Goal: Task Accomplishment & Management: Use online tool/utility

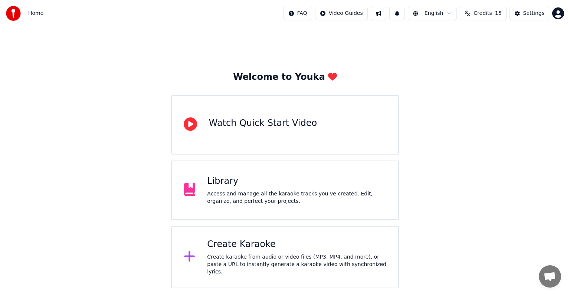
click at [542, 190] on div "Welcome to Youka Watch Quick Start Video Library Access and manage all the kara…" at bounding box center [285, 157] width 570 height 261
click at [272, 247] on div "Create Karaoke" at bounding box center [296, 244] width 179 height 12
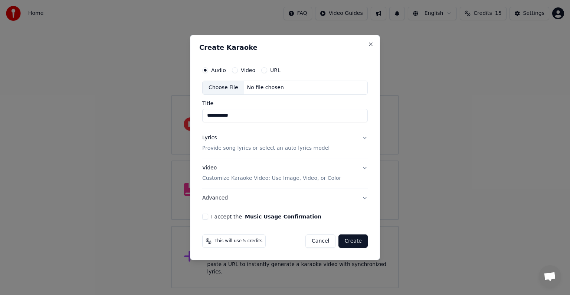
type input "**********"
click at [353, 140] on button "Lyrics Provide song lyrics or select an auto lyrics model" at bounding box center [285, 143] width 166 height 30
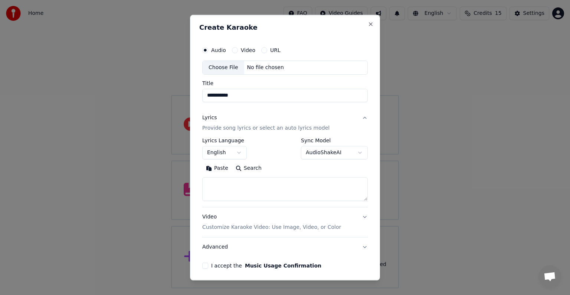
click at [213, 174] on div "Paste Search" at bounding box center [285, 181] width 166 height 39
click at [218, 169] on button "Paste" at bounding box center [217, 168] width 30 height 12
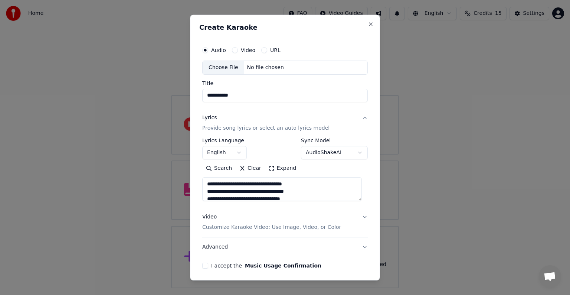
click at [258, 225] on p "Customize Karaoke Video: Use Image, Video, or Color" at bounding box center [271, 226] width 139 height 7
type textarea "**********"
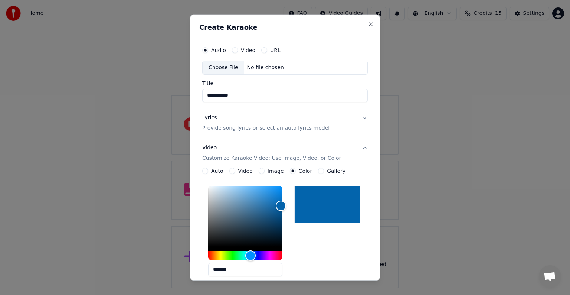
click at [210, 67] on div "Choose File" at bounding box center [224, 67] width 42 height 13
type input "**********"
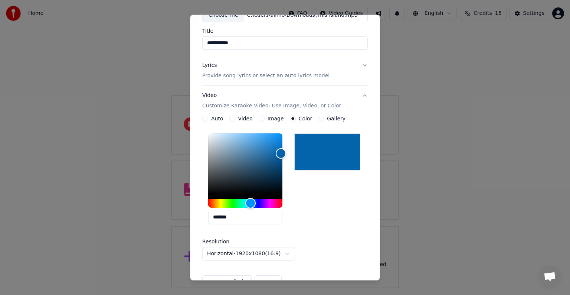
scroll to position [55, 0]
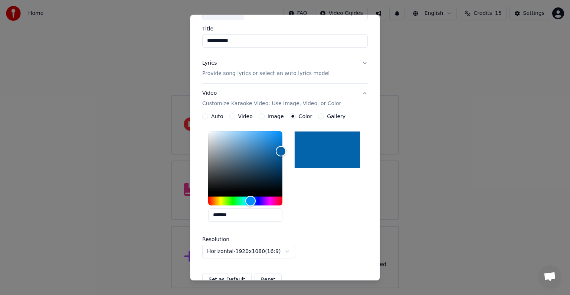
click at [340, 76] on button "Lyrics Provide song lyrics or select an auto lyrics model" at bounding box center [285, 68] width 166 height 30
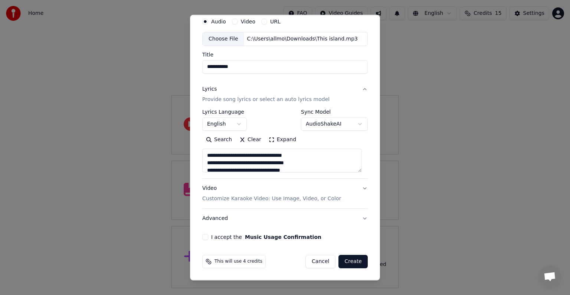
scroll to position [28, 0]
click at [336, 200] on button "Video Customize Karaoke Video: Use Image, Video, or Color" at bounding box center [285, 194] width 166 height 30
type textarea "**********"
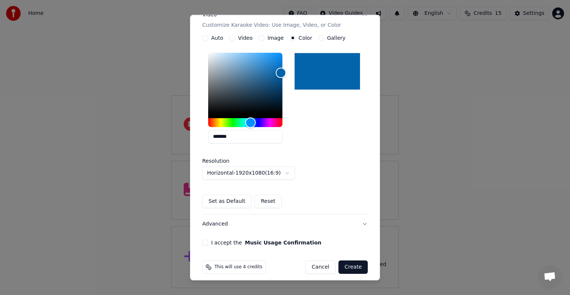
scroll to position [138, 0]
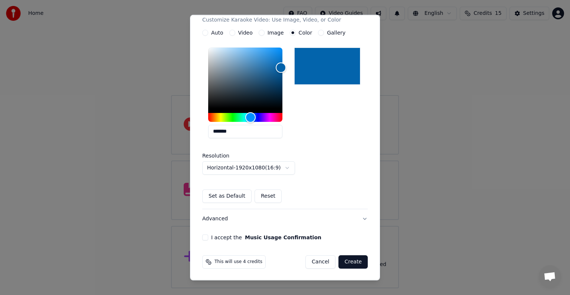
click at [202, 236] on div "**********" at bounding box center [284, 72] width 171 height 341
click at [202, 236] on button "I accept the Music Usage Confirmation" at bounding box center [205, 237] width 6 height 6
click at [349, 264] on button "Create" at bounding box center [352, 261] width 29 height 13
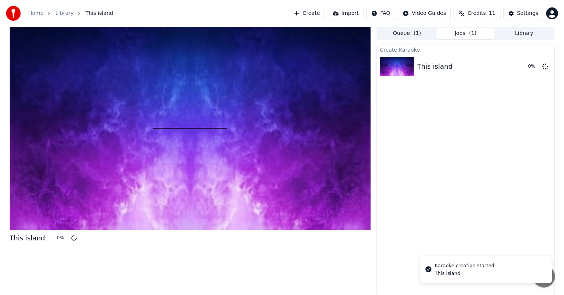
drag, startPoint x: 349, startPoint y: 264, endPoint x: 344, endPoint y: 269, distance: 6.6
click at [344, 269] on div "This island 0 %" at bounding box center [190, 161] width 361 height 268
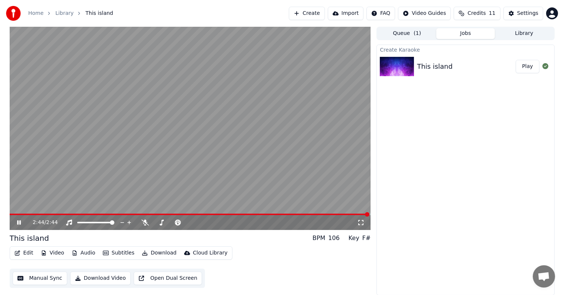
click at [153, 252] on button "Download" at bounding box center [159, 253] width 41 height 10
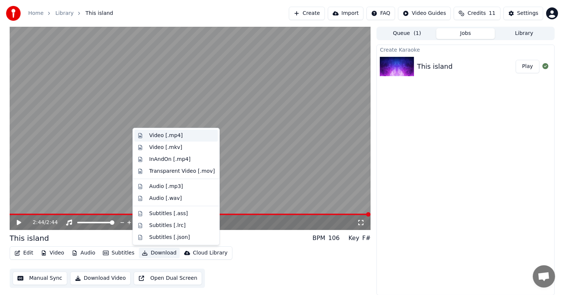
click at [176, 135] on div "Video [.mp4]" at bounding box center [165, 135] width 33 height 7
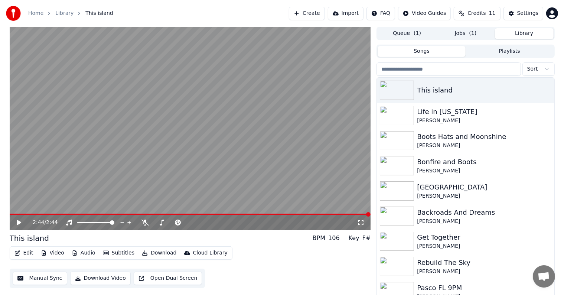
click at [521, 29] on button "Library" at bounding box center [524, 33] width 59 height 11
click at [422, 49] on button "Songs" at bounding box center [421, 51] width 88 height 11
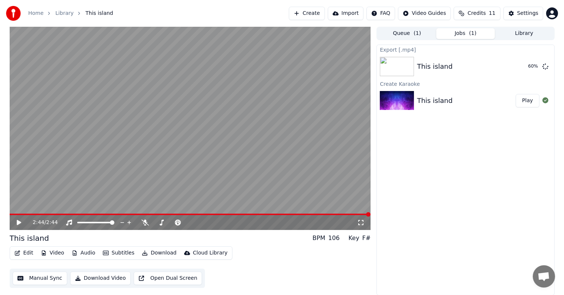
click at [464, 33] on button "Jobs ( 1 )" at bounding box center [465, 33] width 59 height 11
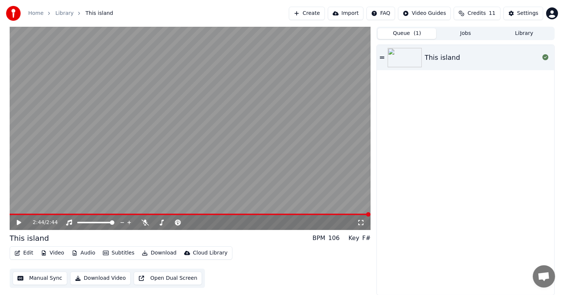
click at [420, 34] on button "Queue ( 1 )" at bounding box center [406, 33] width 59 height 11
click at [469, 31] on button "Jobs" at bounding box center [465, 33] width 59 height 11
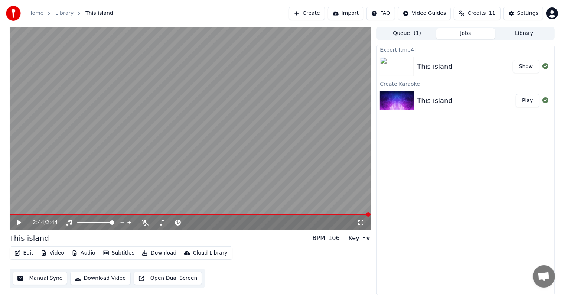
click at [533, 67] on button "Show" at bounding box center [525, 66] width 27 height 13
click at [468, 13] on button "Credits 11" at bounding box center [476, 13] width 46 height 13
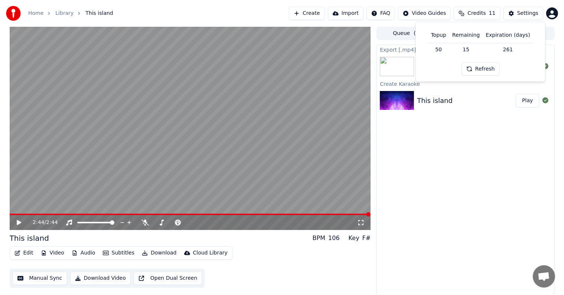
click at [480, 70] on button "Refresh" at bounding box center [480, 68] width 38 height 13
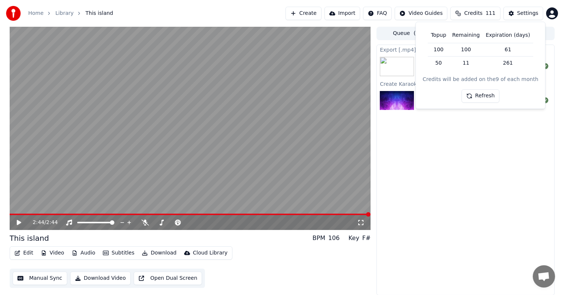
click at [463, 176] on div "Export [.mp4] This island Show Create [GEOGRAPHIC_DATA] This island Play" at bounding box center [465, 170] width 178 height 250
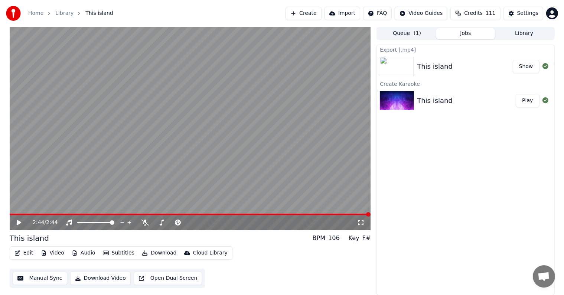
click at [325, 1] on div "Home Library This island Create Import FAQ Video Guides Credits 111 Settings" at bounding box center [282, 13] width 564 height 27
click at [321, 13] on button "Create" at bounding box center [303, 13] width 36 height 13
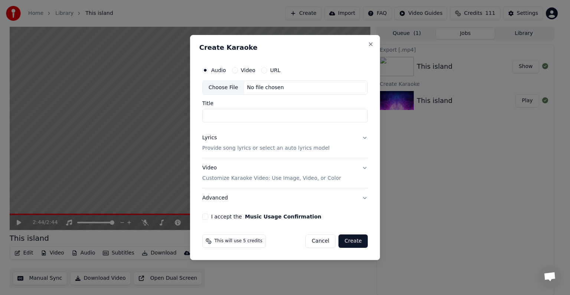
click at [217, 88] on div "Choose File" at bounding box center [224, 87] width 42 height 13
click at [248, 117] on input "*********" at bounding box center [285, 115] width 166 height 13
type input "**********"
click at [318, 148] on button "Lyrics Provide song lyrics or select an auto lyrics model" at bounding box center [285, 143] width 166 height 30
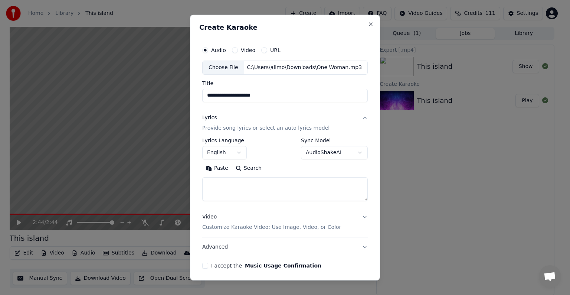
click at [210, 167] on button "Paste" at bounding box center [217, 168] width 30 height 12
click at [203, 266] on button "I accept the Music Usage Confirmation" at bounding box center [205, 265] width 6 height 6
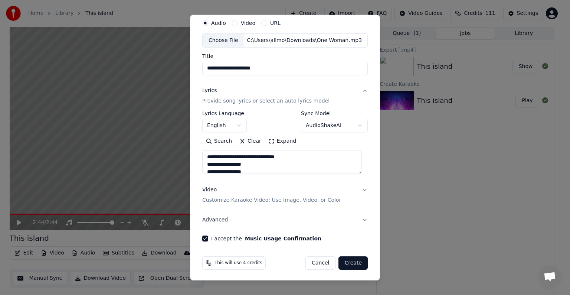
scroll to position [28, 0]
click at [346, 256] on button "Create" at bounding box center [352, 261] width 29 height 13
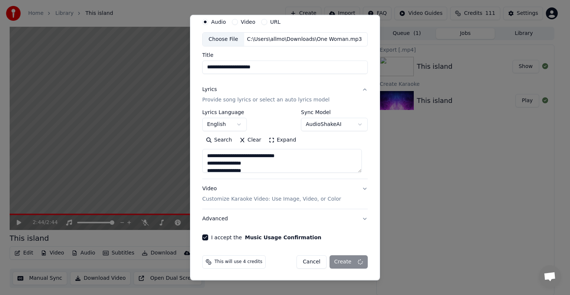
type textarea "**********"
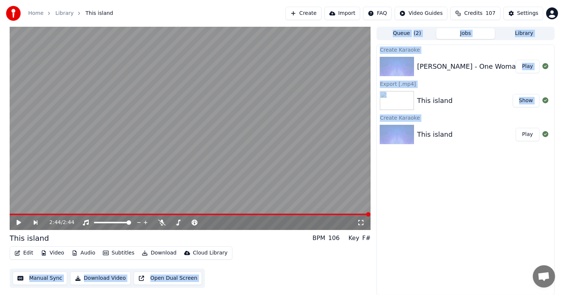
drag, startPoint x: 346, startPoint y: 256, endPoint x: 405, endPoint y: 196, distance: 84.2
click at [405, 196] on div "2:44 / 2:44 This island BPM 106 Key F# Edit Video Audio Subtitles Download Clou…" at bounding box center [282, 161] width 557 height 268
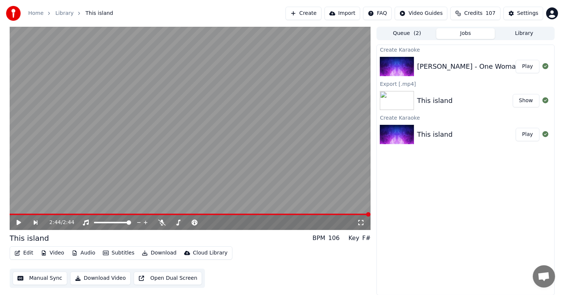
click at [474, 255] on div "Create Karaoke [PERSON_NAME] - One Woman Play Export [.mp4] This island Show Cr…" at bounding box center [465, 170] width 178 height 250
click at [529, 62] on button "Play" at bounding box center [526, 66] width 23 height 13
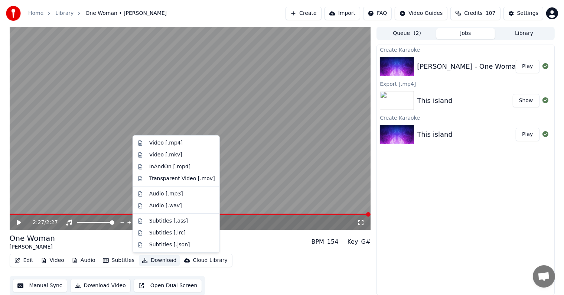
click at [160, 260] on button "Download" at bounding box center [159, 260] width 41 height 10
click at [155, 141] on div "Video [.mp4]" at bounding box center [165, 142] width 33 height 7
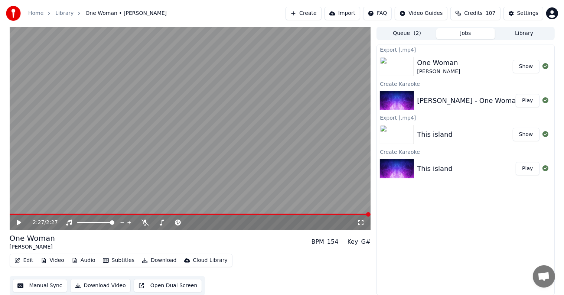
click at [520, 68] on button "Show" at bounding box center [525, 66] width 27 height 13
click at [309, 10] on button "Create" at bounding box center [303, 13] width 36 height 13
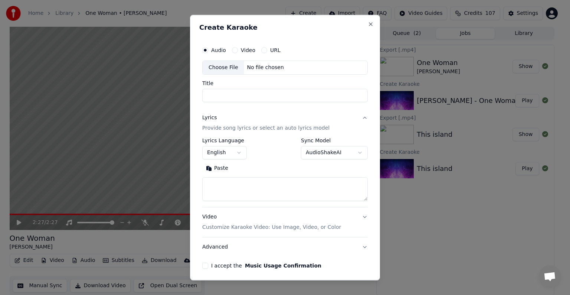
click at [220, 63] on div "Choose File" at bounding box center [224, 67] width 42 height 13
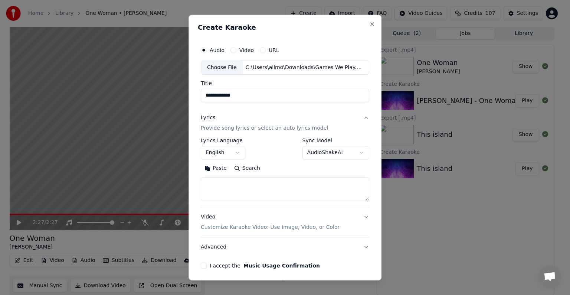
click at [206, 95] on input "**********" at bounding box center [285, 95] width 168 height 13
type input "**********"
click at [233, 183] on textarea at bounding box center [285, 189] width 168 height 24
click at [215, 167] on button "Paste" at bounding box center [216, 168] width 30 height 12
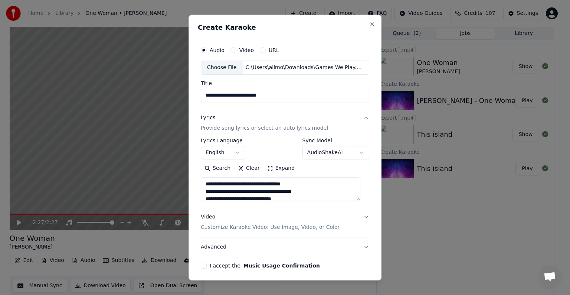
click at [203, 264] on button "I accept the Music Usage Confirmation" at bounding box center [204, 265] width 6 height 6
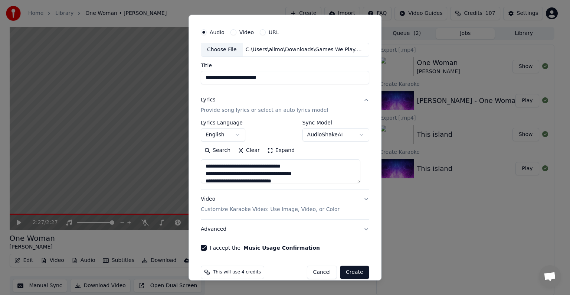
scroll to position [28, 0]
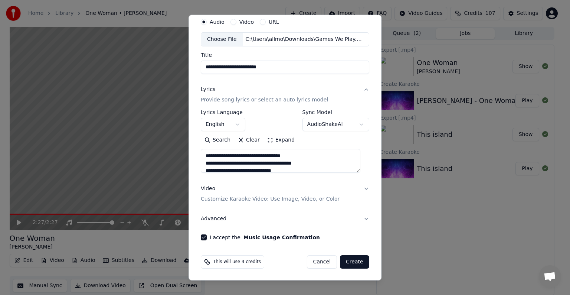
click at [341, 258] on button "Create" at bounding box center [354, 261] width 29 height 13
type textarea "**********"
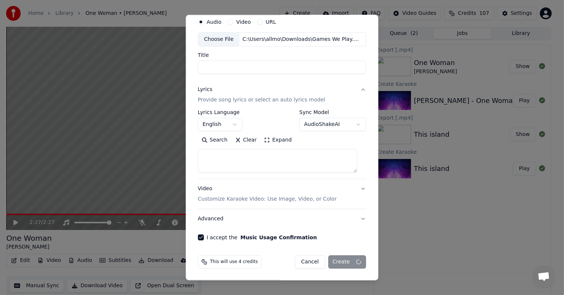
select select
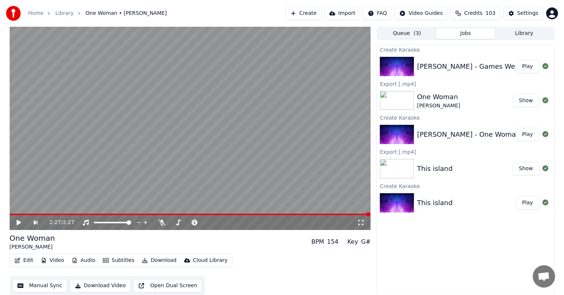
click at [522, 64] on button "Play" at bounding box center [526, 66] width 23 height 13
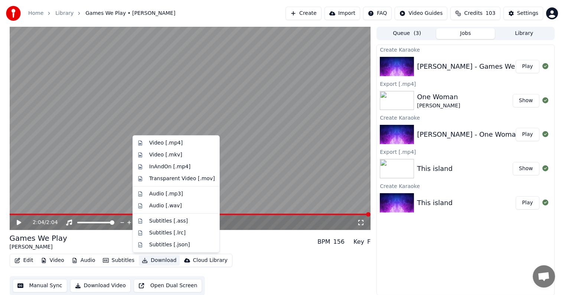
click at [147, 263] on button "Download" at bounding box center [159, 260] width 41 height 10
click at [173, 147] on div "Video [.mp4]" at bounding box center [175, 143] width 83 height 12
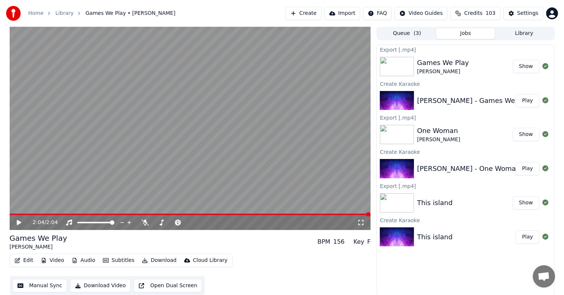
click at [528, 68] on button "Show" at bounding box center [525, 66] width 27 height 13
click at [316, 14] on button "Create" at bounding box center [303, 13] width 36 height 13
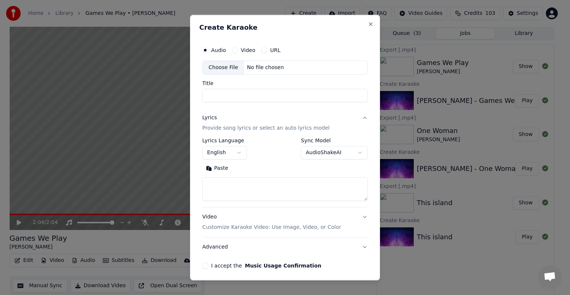
click at [218, 67] on div "Choose File" at bounding box center [224, 67] width 42 height 13
click at [206, 97] on input "**********" at bounding box center [285, 95] width 166 height 13
type input "**********"
click at [214, 160] on div "**********" at bounding box center [285, 169] width 166 height 63
click at [214, 172] on button "Paste" at bounding box center [217, 168] width 30 height 12
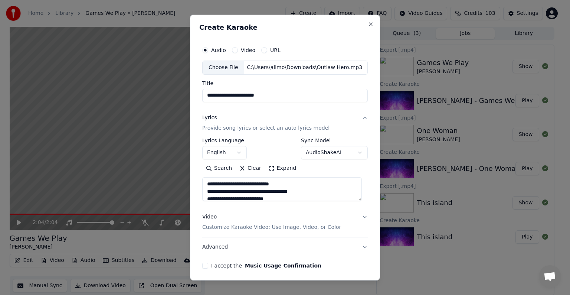
click at [206, 263] on button "I accept the Music Usage Confirmation" at bounding box center [205, 265] width 6 height 6
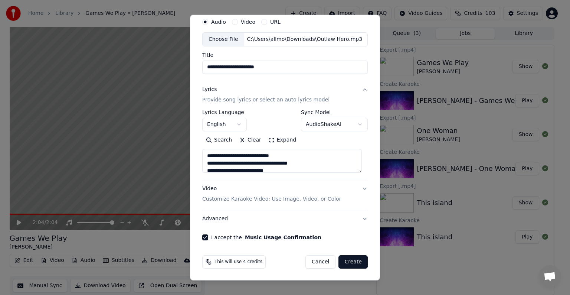
click at [348, 262] on button "Create" at bounding box center [352, 261] width 29 height 13
type textarea "**********"
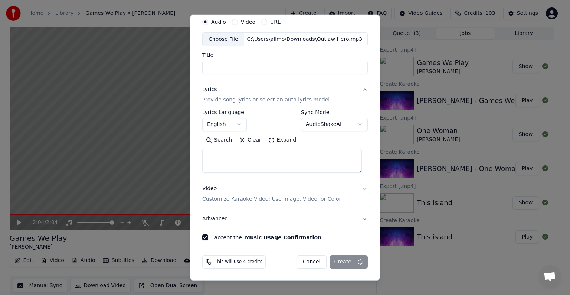
select select
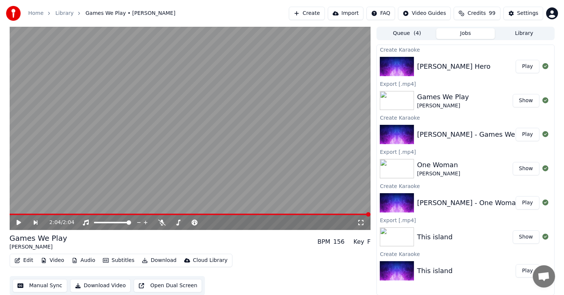
click at [525, 71] on button "Play" at bounding box center [526, 66] width 23 height 13
click at [152, 259] on button "Download" at bounding box center [159, 260] width 41 height 10
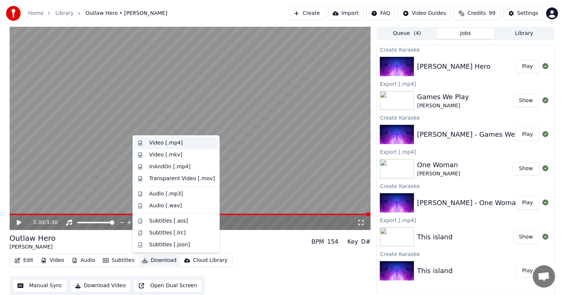
click at [160, 143] on div "Video [.mp4]" at bounding box center [165, 142] width 33 height 7
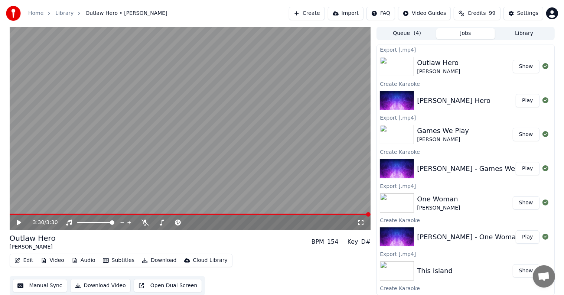
click at [512, 68] on button "Show" at bounding box center [525, 66] width 27 height 13
click at [308, 14] on button "Create" at bounding box center [307, 13] width 36 height 13
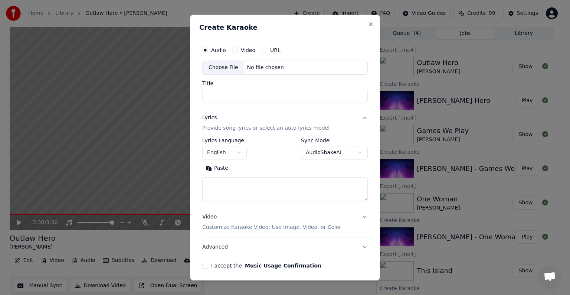
click at [222, 67] on div "Choose File" at bounding box center [224, 67] width 42 height 13
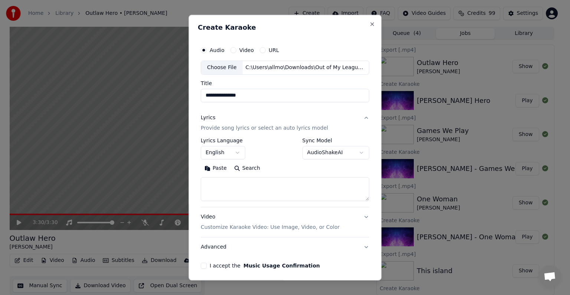
click at [205, 96] on input "**********" at bounding box center [285, 95] width 168 height 13
type input "**********"
click at [217, 174] on div "Paste Search" at bounding box center [285, 168] width 168 height 12
click at [217, 169] on button "Paste" at bounding box center [216, 168] width 30 height 12
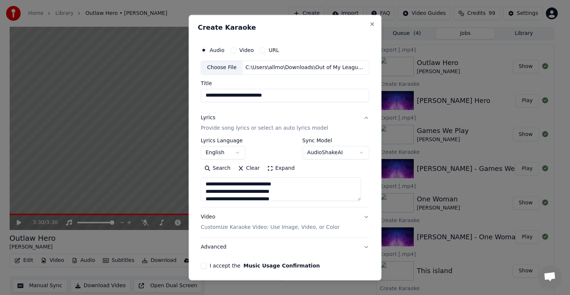
click at [217, 168] on button "Search" at bounding box center [217, 168] width 33 height 12
type textarea "**********"
click at [247, 168] on button "Clear" at bounding box center [248, 168] width 29 height 12
click at [210, 168] on button "Paste" at bounding box center [216, 168] width 30 height 12
click at [206, 263] on button "I accept the Music Usage Confirmation" at bounding box center [204, 265] width 6 height 6
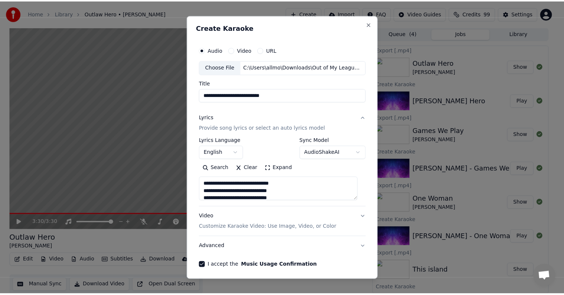
scroll to position [28, 0]
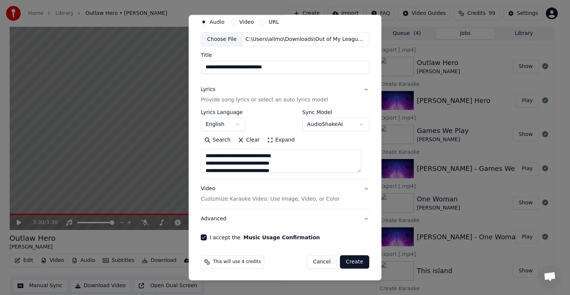
click at [346, 258] on button "Create" at bounding box center [354, 261] width 29 height 13
type textarea "**********"
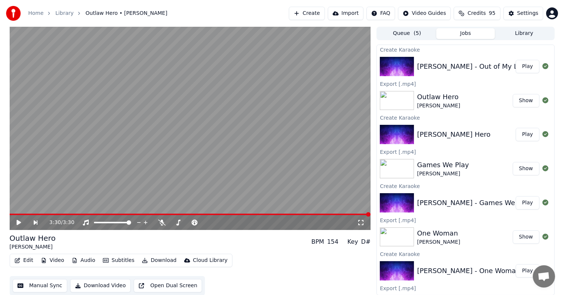
drag, startPoint x: 527, startPoint y: 65, endPoint x: 522, endPoint y: 65, distance: 5.6
click at [522, 65] on button "Play" at bounding box center [526, 66] width 23 height 13
click at [151, 261] on button "Download" at bounding box center [159, 260] width 41 height 10
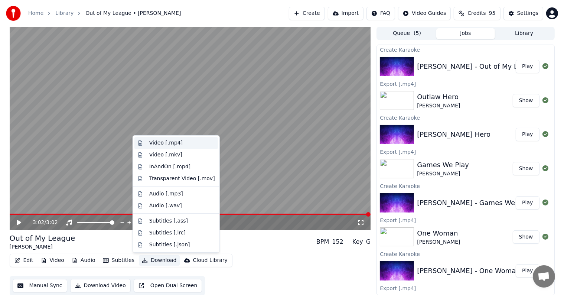
click at [164, 148] on div "Video [.mp4]" at bounding box center [175, 143] width 83 height 12
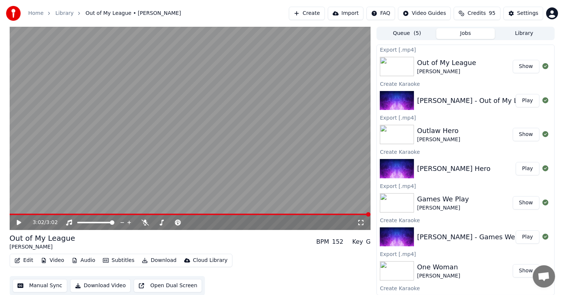
click at [516, 69] on button "Show" at bounding box center [525, 66] width 27 height 13
